Goal: Information Seeking & Learning: Check status

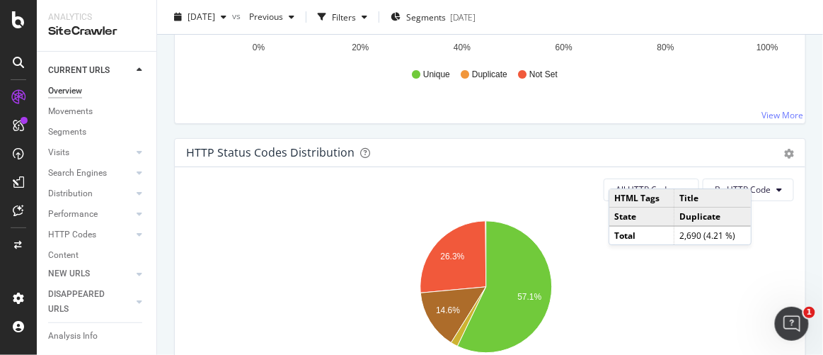
scroll to position [1286, 0]
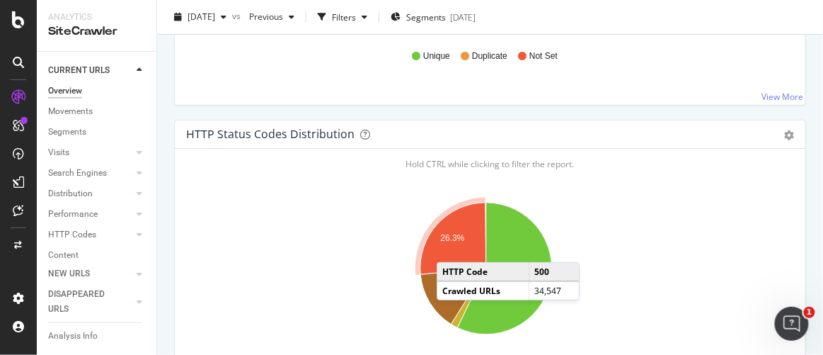
click at [451, 243] on icon "A chart." at bounding box center [453, 238] width 66 height 72
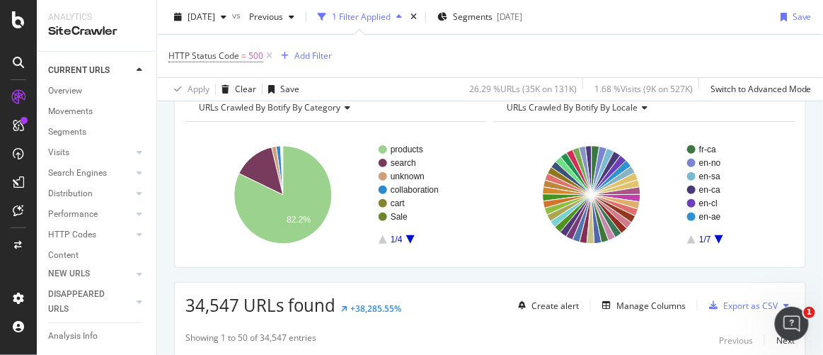
scroll to position [64, 0]
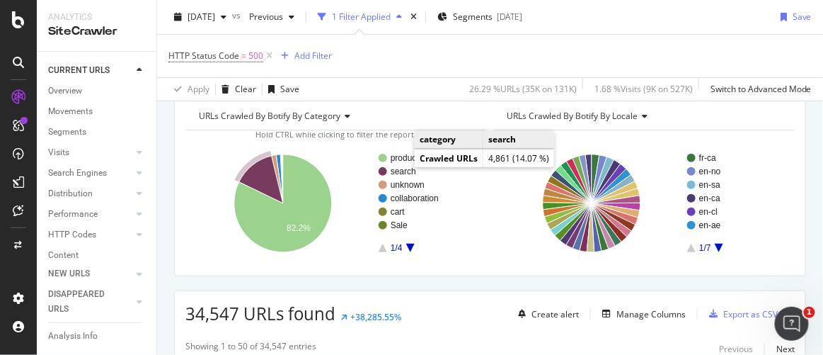
click at [401, 167] on text "search" at bounding box center [403, 171] width 25 height 10
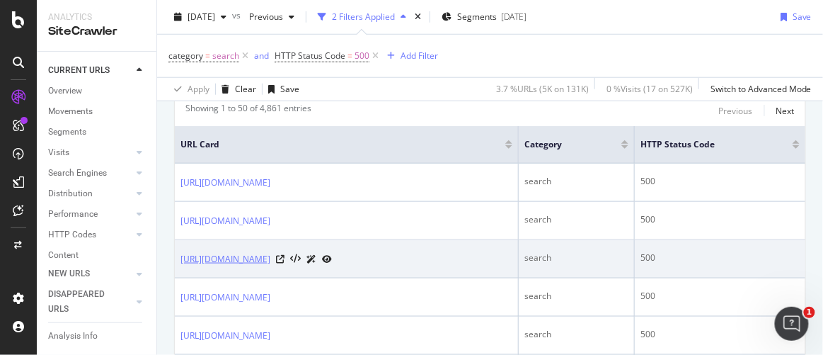
scroll to position [321, 0]
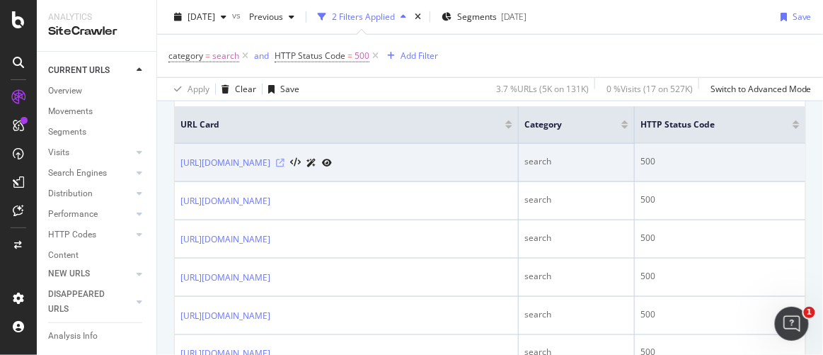
click at [284, 159] on icon at bounding box center [280, 163] width 8 height 8
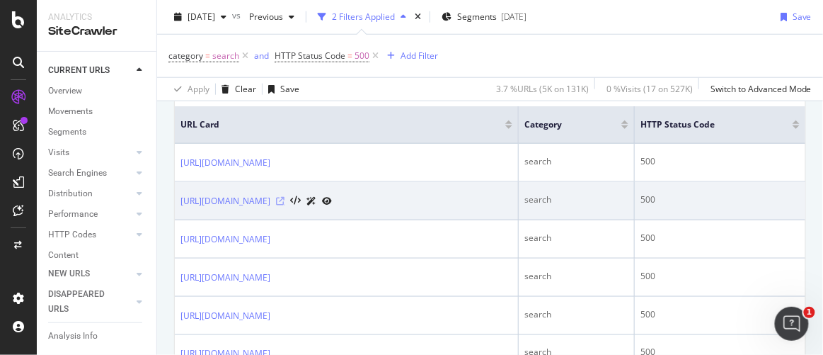
click at [284, 197] on icon at bounding box center [280, 201] width 8 height 8
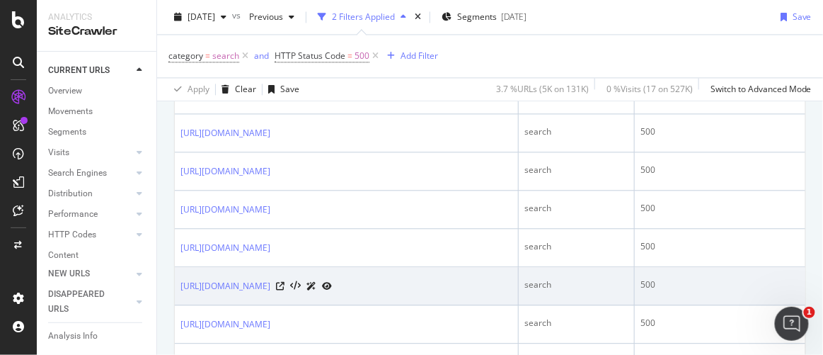
scroll to position [2085, 0]
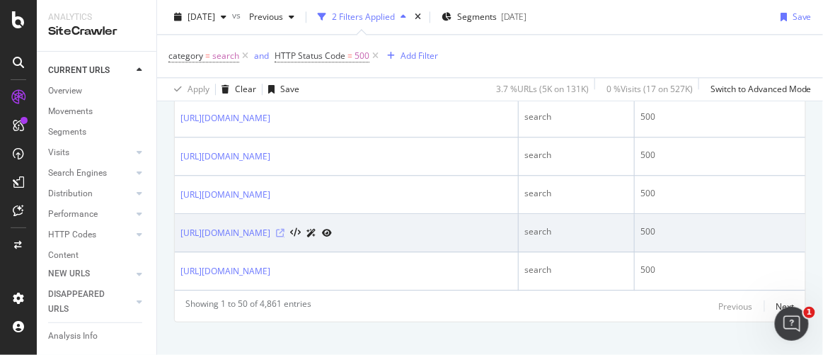
click at [284, 229] on icon at bounding box center [280, 233] width 8 height 8
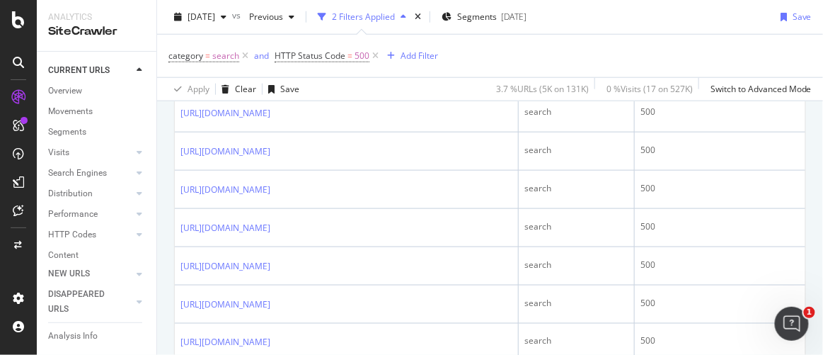
scroll to position [1507, 0]
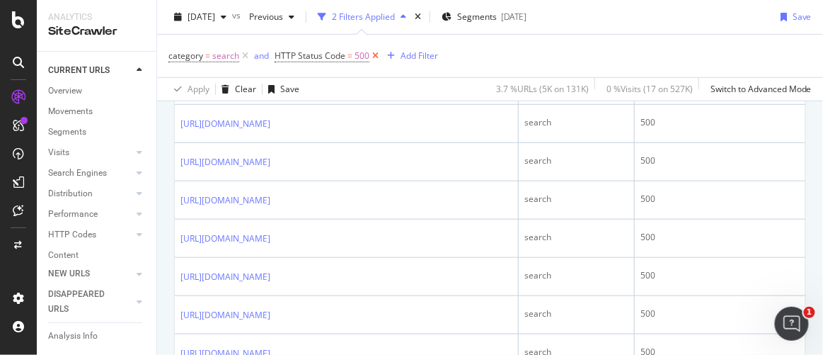
click at [370, 52] on icon at bounding box center [375, 56] width 12 height 14
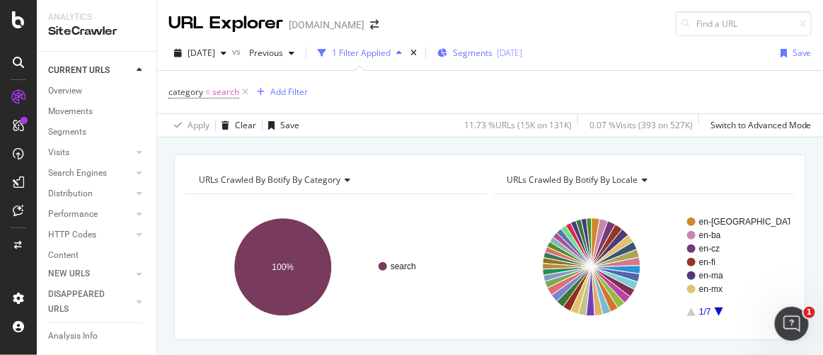
click at [492, 57] on span "Segments" at bounding box center [473, 53] width 40 height 12
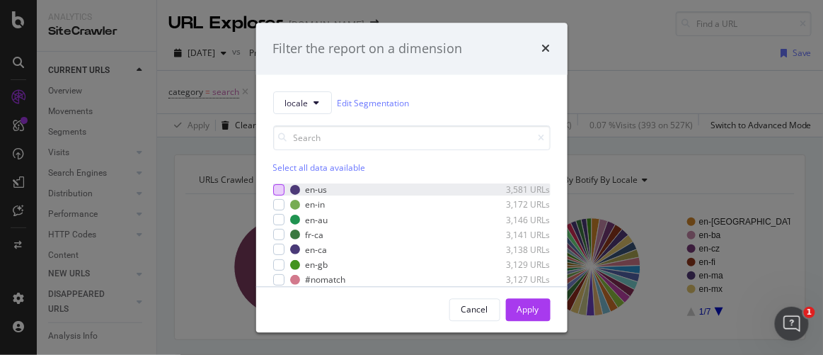
click at [280, 190] on div "modal" at bounding box center [278, 189] width 11 height 11
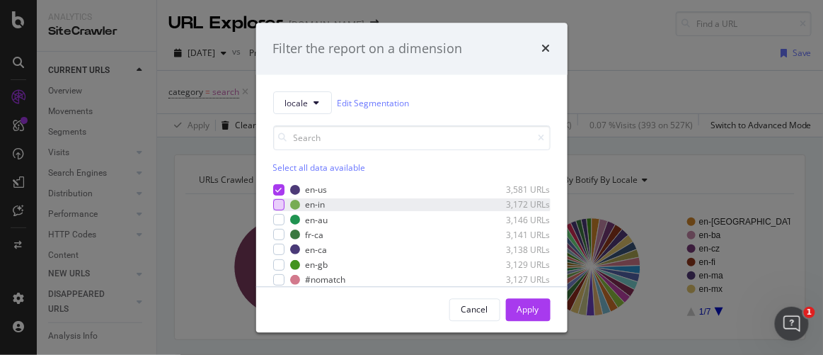
click at [280, 200] on div "modal" at bounding box center [278, 205] width 11 height 11
click at [279, 204] on icon "modal" at bounding box center [278, 205] width 6 height 7
click at [524, 313] on div "Apply" at bounding box center [528, 309] width 22 height 12
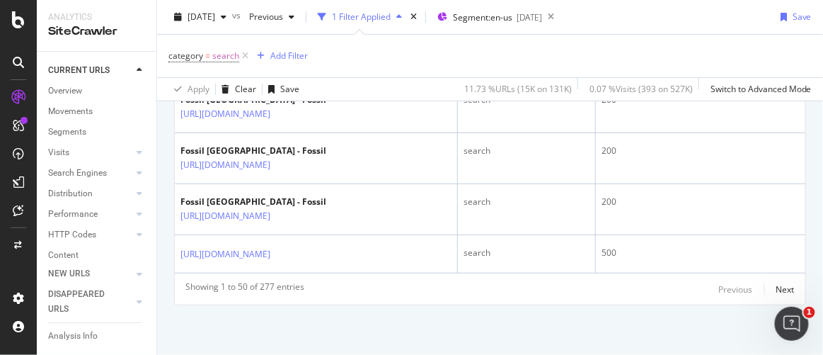
scroll to position [3239, 0]
